Goal: Book appointment/travel/reservation

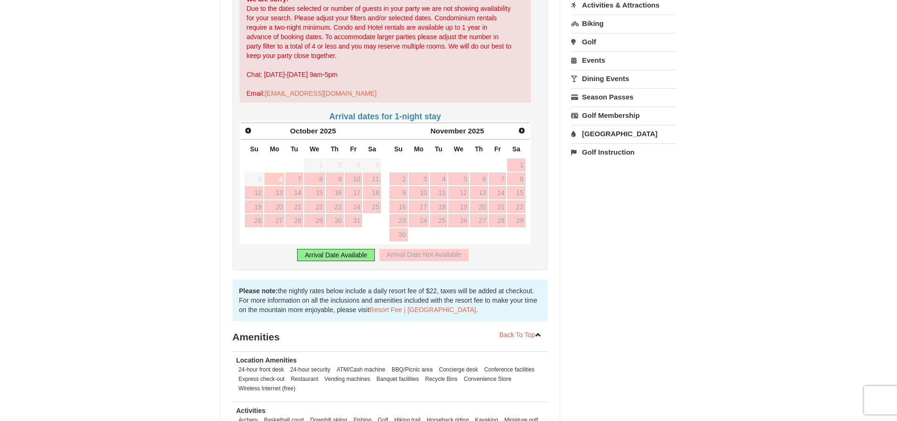
scroll to position [283, 0]
click at [526, 135] on link "Next" at bounding box center [522, 130] width 14 height 14
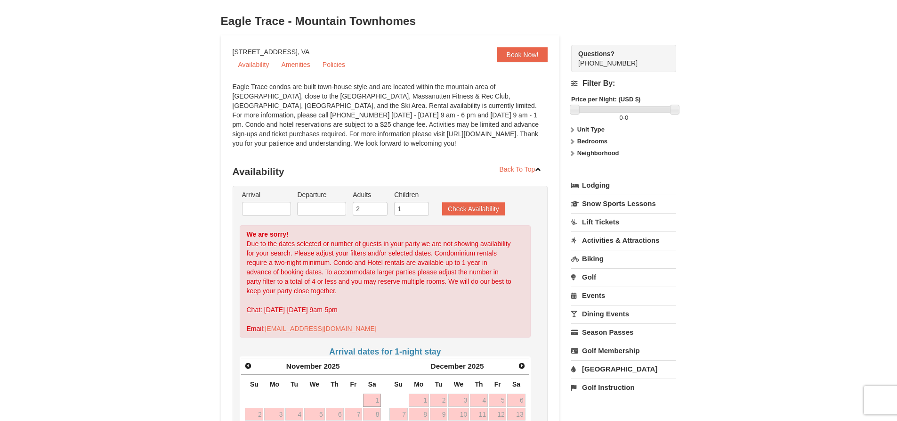
scroll to position [0, 0]
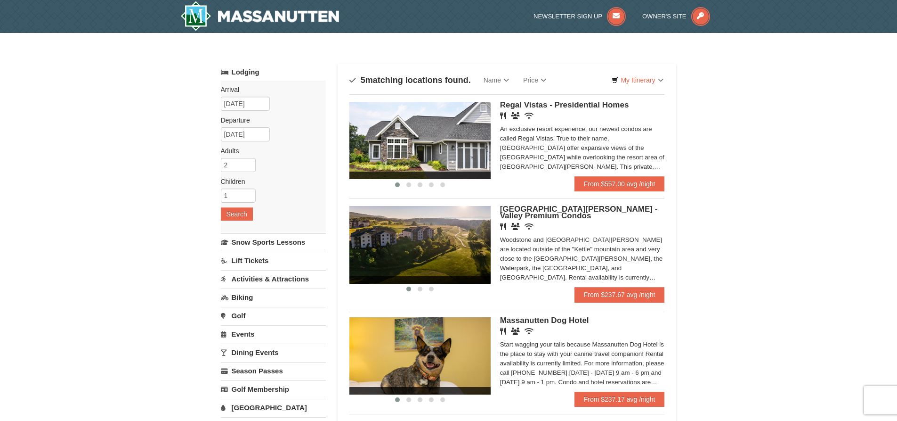
click at [468, 138] on img at bounding box center [420, 140] width 141 height 77
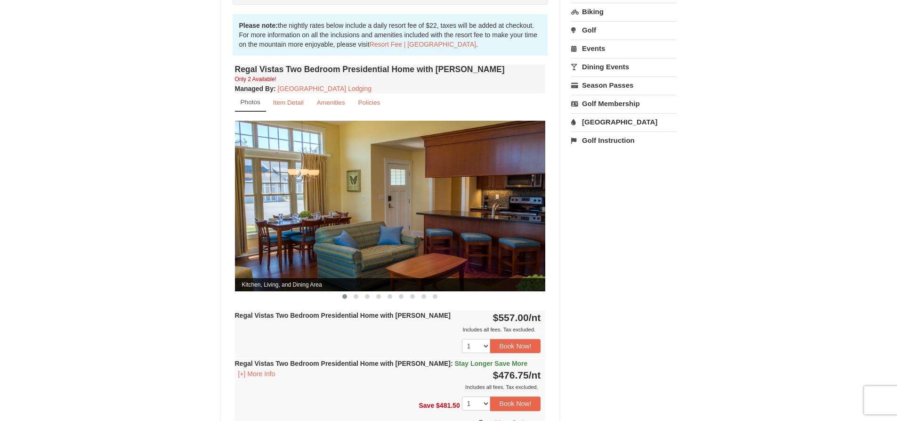
scroll to position [283, 0]
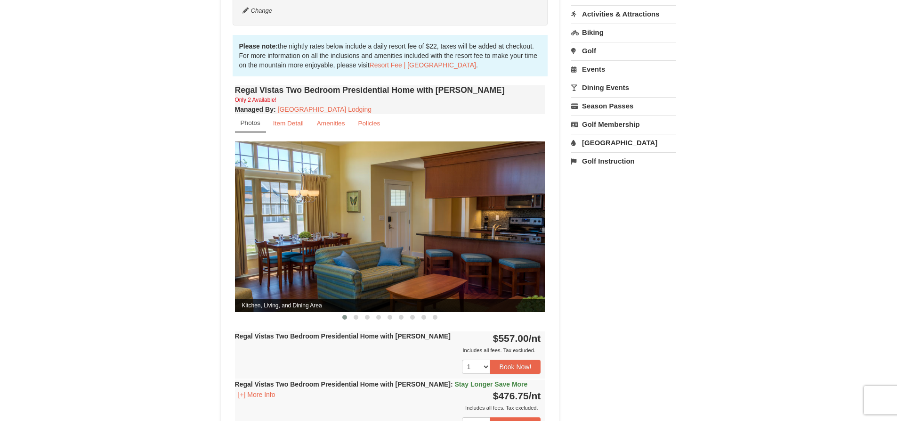
click at [517, 216] on img at bounding box center [390, 226] width 311 height 170
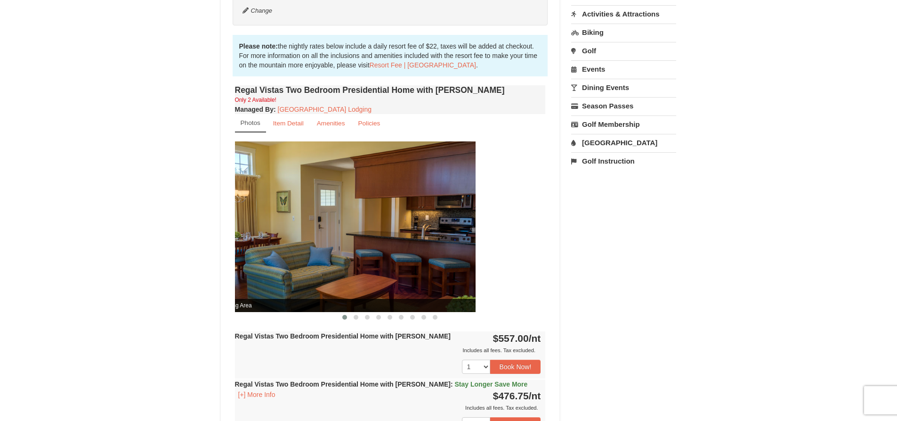
drag, startPoint x: 480, startPoint y: 216, endPoint x: 334, endPoint y: 223, distance: 146.2
click at [353, 218] on img at bounding box center [320, 226] width 311 height 170
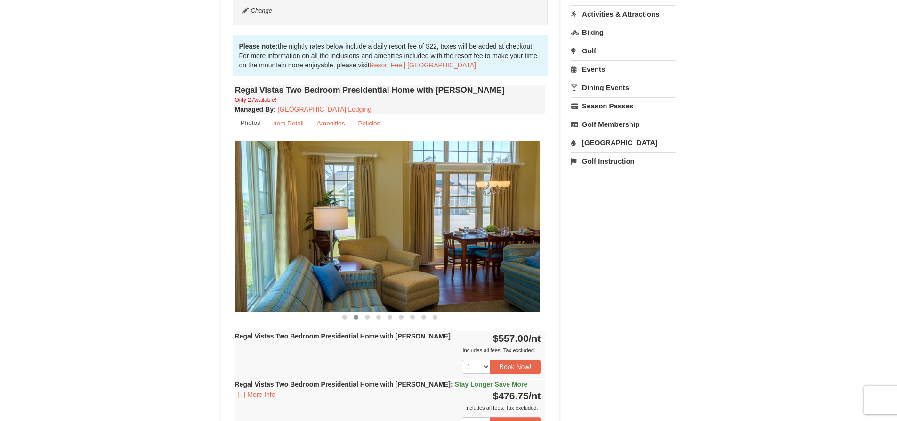
drag, startPoint x: 498, startPoint y: 207, endPoint x: 353, endPoint y: 206, distance: 144.6
click at [362, 206] on img at bounding box center [384, 226] width 311 height 170
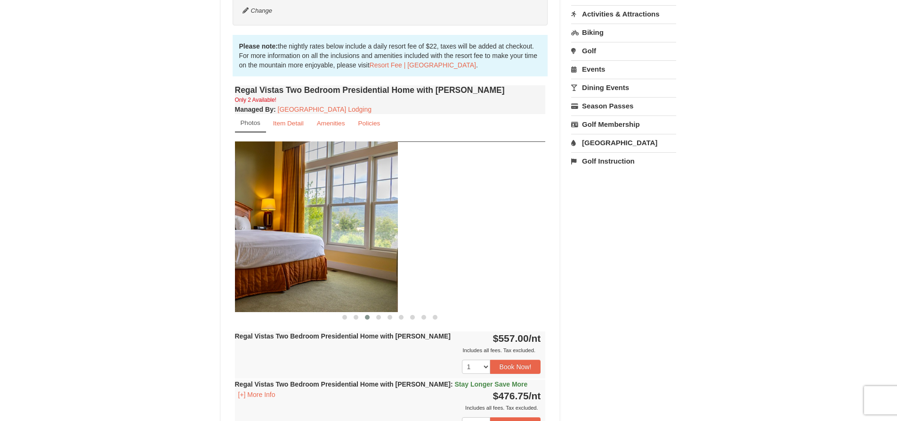
drag, startPoint x: 504, startPoint y: 199, endPoint x: 345, endPoint y: 218, distance: 159.9
click at [340, 219] on img at bounding box center [242, 226] width 311 height 170
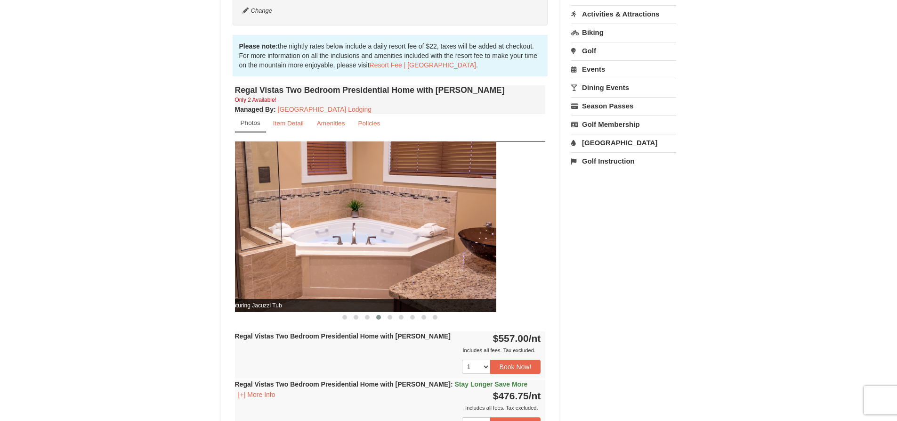
drag, startPoint x: 493, startPoint y: 201, endPoint x: 346, endPoint y: 210, distance: 147.7
click at [351, 210] on img at bounding box center [341, 226] width 311 height 170
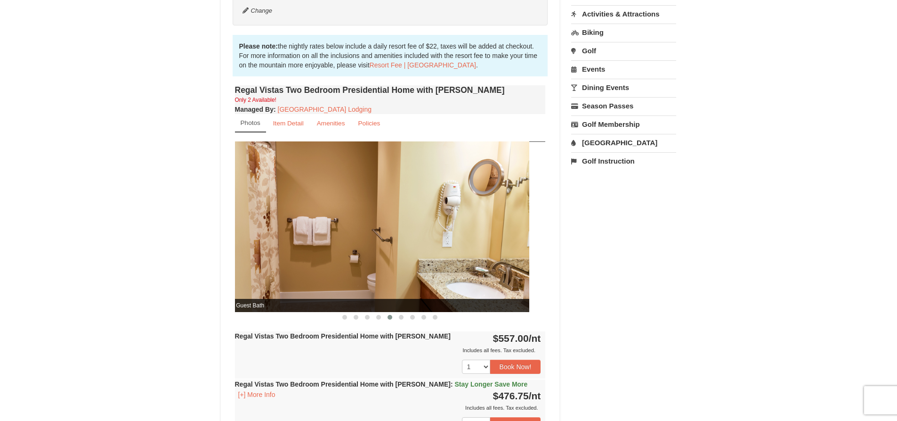
drag, startPoint x: 478, startPoint y: 187, endPoint x: 368, endPoint y: 189, distance: 109.8
click at [374, 189] on img at bounding box center [374, 226] width 311 height 170
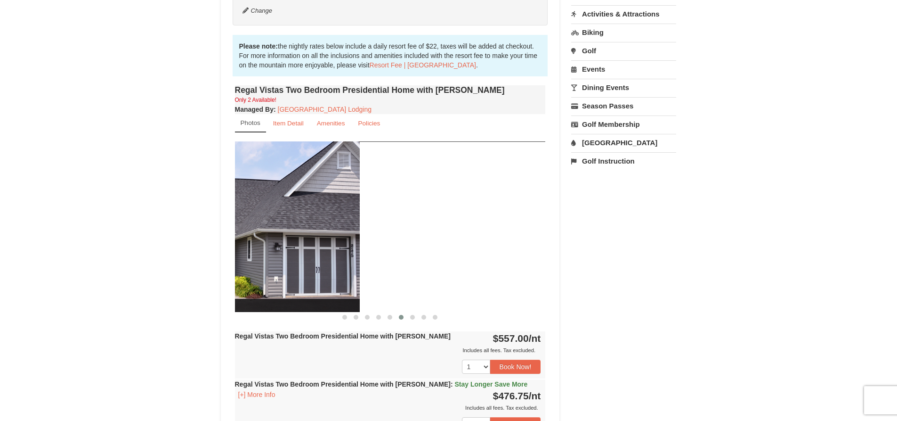
drag, startPoint x: 502, startPoint y: 198, endPoint x: 304, endPoint y: 212, distance: 197.8
click at [307, 212] on img at bounding box center [204, 226] width 311 height 170
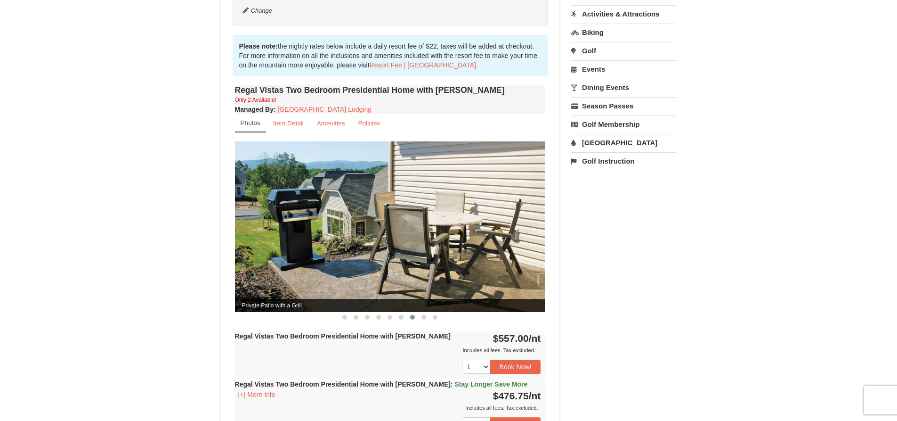
drag, startPoint x: 491, startPoint y: 192, endPoint x: 352, endPoint y: 196, distance: 139.0
click at [366, 192] on img at bounding box center [390, 226] width 311 height 170
click at [511, 194] on img at bounding box center [390, 226] width 311 height 170
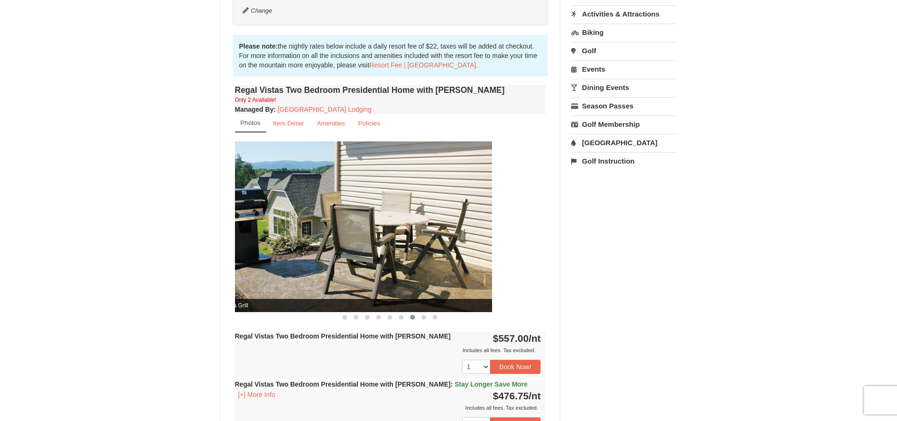
drag, startPoint x: 504, startPoint y: 194, endPoint x: 334, endPoint y: 219, distance: 172.3
click at [346, 217] on img at bounding box center [336, 226] width 311 height 170
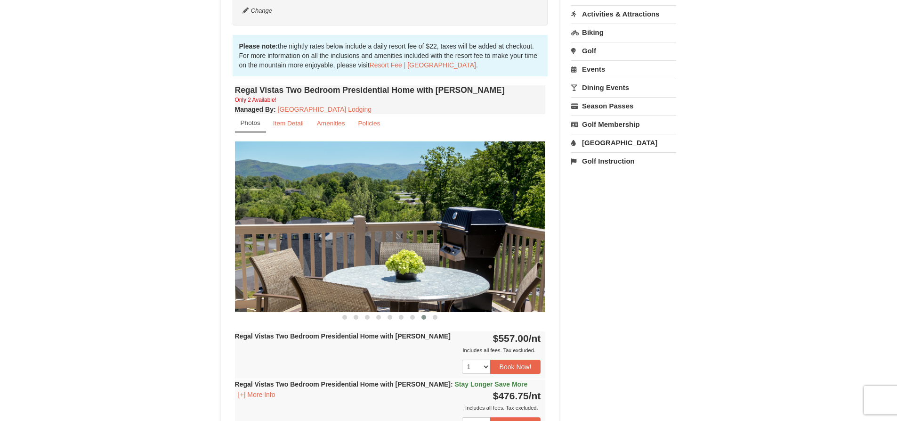
drag, startPoint x: 462, startPoint y: 201, endPoint x: 332, endPoint y: 206, distance: 130.1
click at [336, 205] on img at bounding box center [390, 226] width 311 height 170
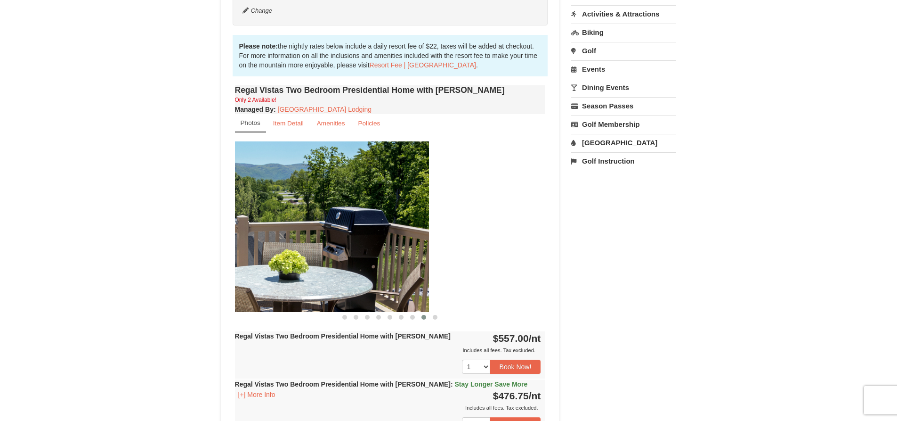
drag, startPoint x: 472, startPoint y: 248, endPoint x: 268, endPoint y: 238, distance: 203.8
click at [305, 239] on img at bounding box center [273, 226] width 311 height 170
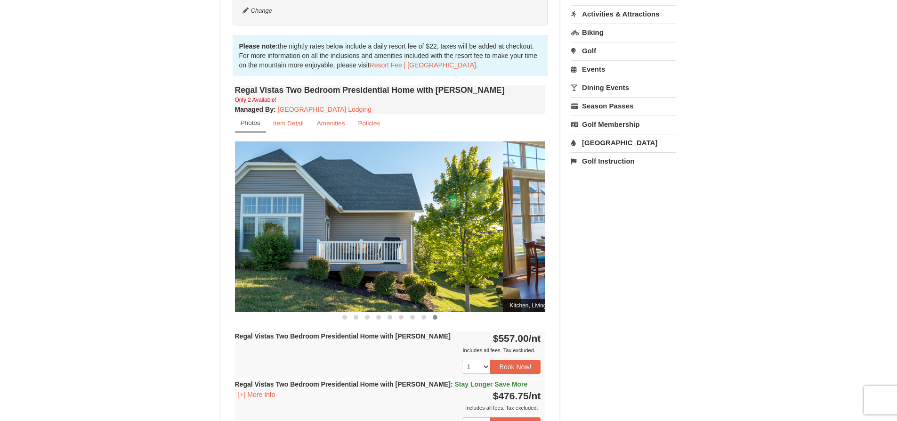
drag, startPoint x: 512, startPoint y: 203, endPoint x: 304, endPoint y: 210, distance: 207.4
click at [342, 203] on img at bounding box center [347, 226] width 311 height 170
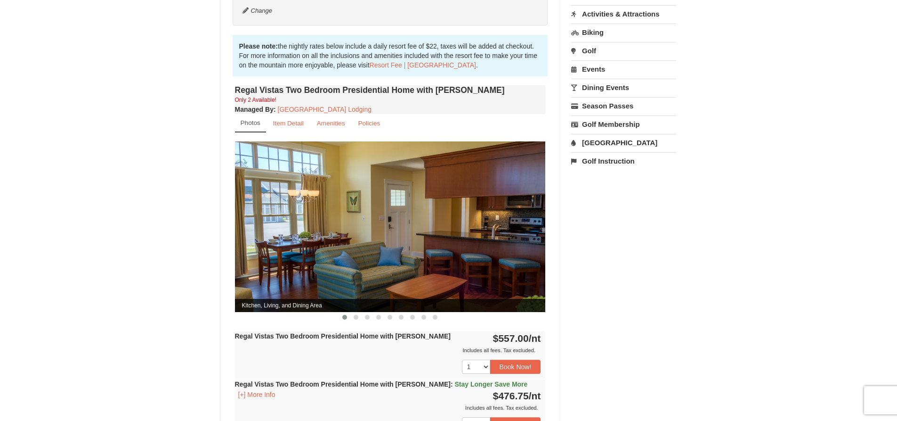
drag, startPoint x: 467, startPoint y: 194, endPoint x: 335, endPoint y: 208, distance: 132.6
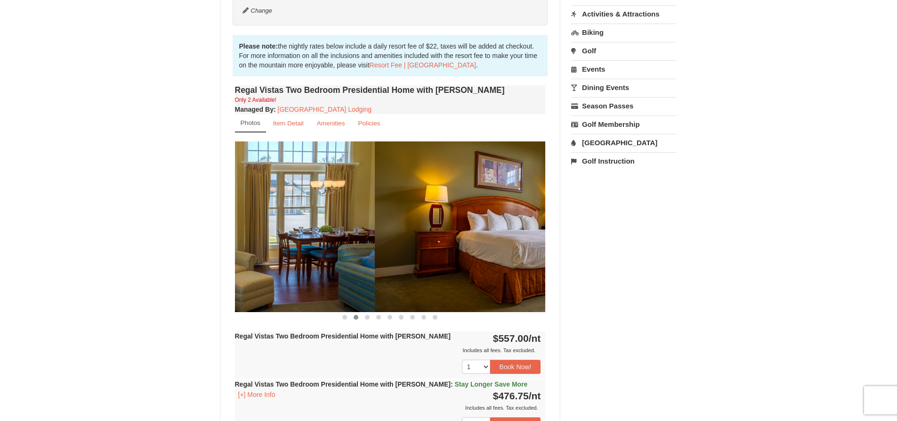
drag, startPoint x: 490, startPoint y: 186, endPoint x: 261, endPoint y: 219, distance: 230.9
click at [279, 216] on img at bounding box center [219, 226] width 311 height 170
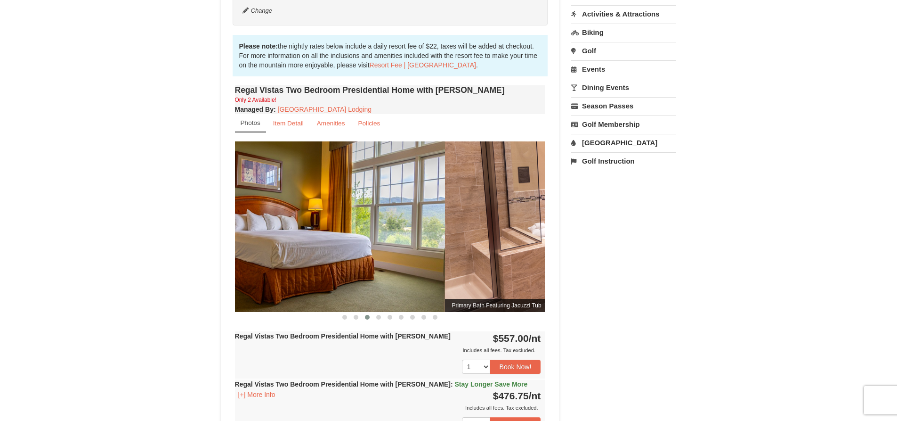
drag, startPoint x: 485, startPoint y: 185, endPoint x: 241, endPoint y: 220, distance: 246.9
click at [274, 214] on img at bounding box center [289, 226] width 311 height 170
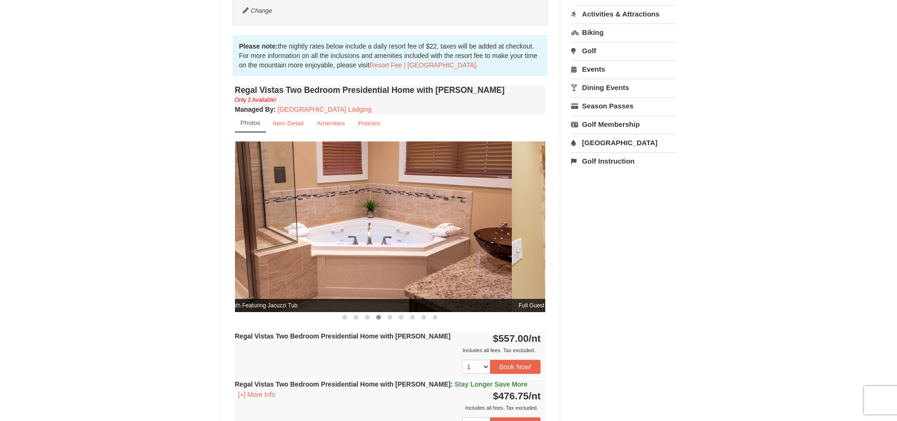
drag, startPoint x: 499, startPoint y: 182, endPoint x: 255, endPoint y: 208, distance: 245.4
click at [265, 207] on img at bounding box center [356, 226] width 311 height 170
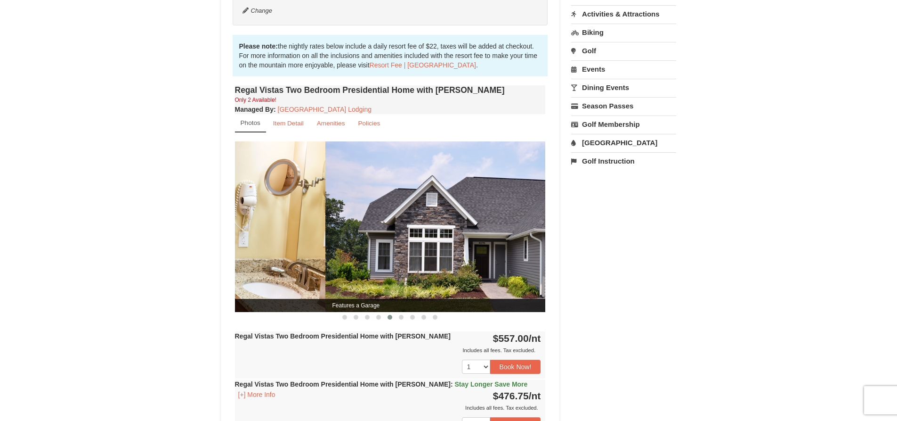
drag, startPoint x: 529, startPoint y: 179, endPoint x: 259, endPoint y: 170, distance: 269.6
click at [272, 171] on img at bounding box center [170, 226] width 311 height 170
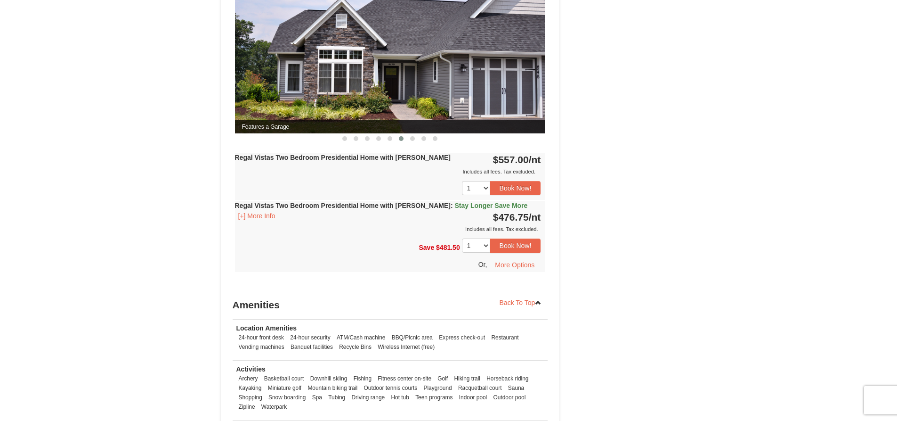
scroll to position [438, 0]
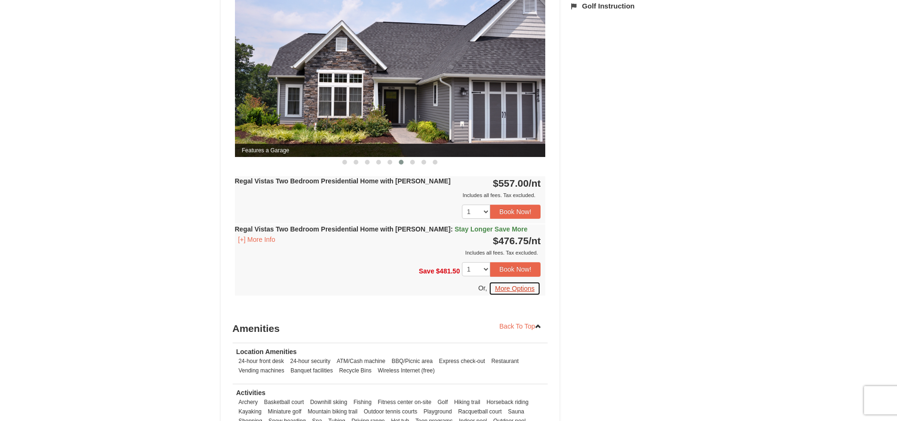
click at [510, 283] on button "More Options" at bounding box center [515, 288] width 52 height 14
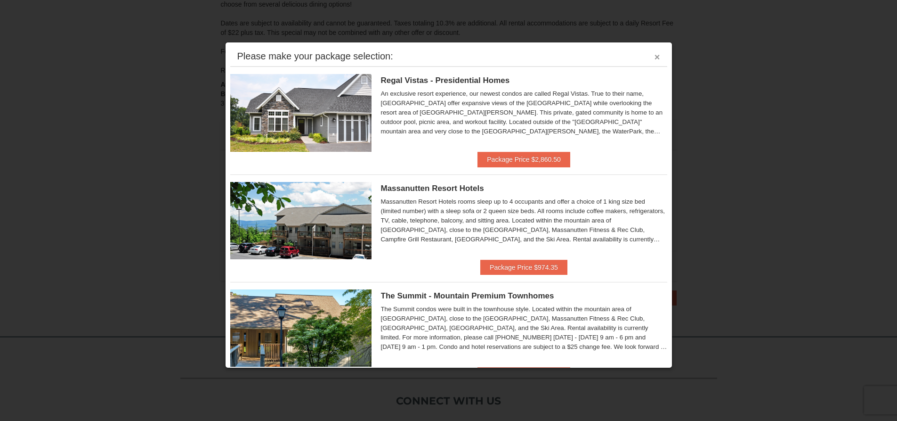
click at [655, 58] on button "×" at bounding box center [658, 56] width 6 height 9
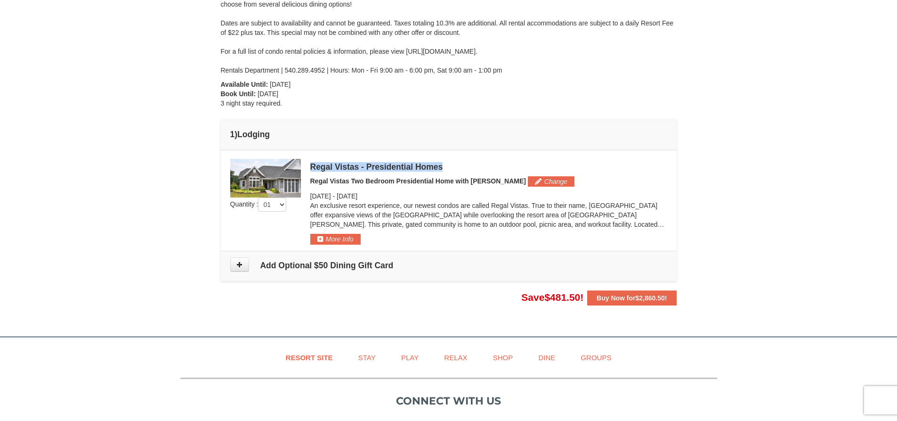
drag, startPoint x: 312, startPoint y: 166, endPoint x: 449, endPoint y: 170, distance: 136.7
click at [449, 170] on div "Regal Vistas - Presidential Homes" at bounding box center [488, 166] width 357 height 9
drag, startPoint x: 431, startPoint y: 172, endPoint x: 329, endPoint y: 164, distance: 102.5
click at [330, 165] on div "Regal Vistas - Presidential Homes" at bounding box center [488, 166] width 357 height 9
drag, startPoint x: 311, startPoint y: 163, endPoint x: 444, endPoint y: 155, distance: 132.7
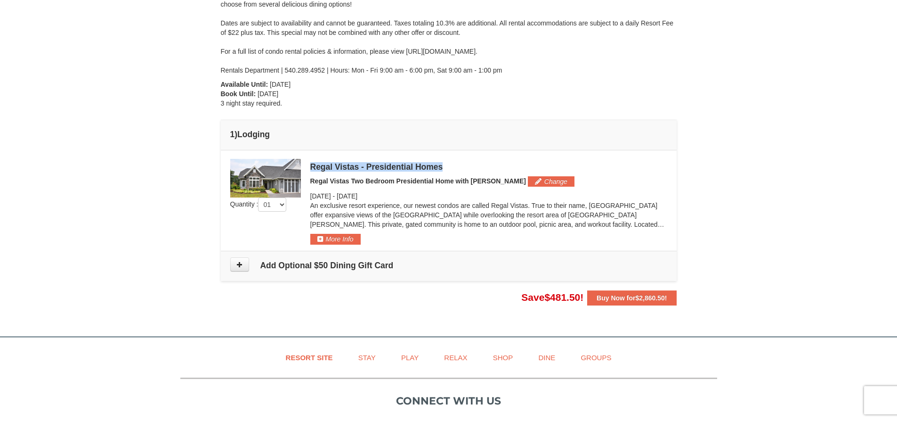
click at [444, 155] on td "Please make your package selection: × 1" at bounding box center [449, 200] width 456 height 101
copy div "Regal Vistas - Presidential Homes"
